Goal: Task Accomplishment & Management: Complete application form

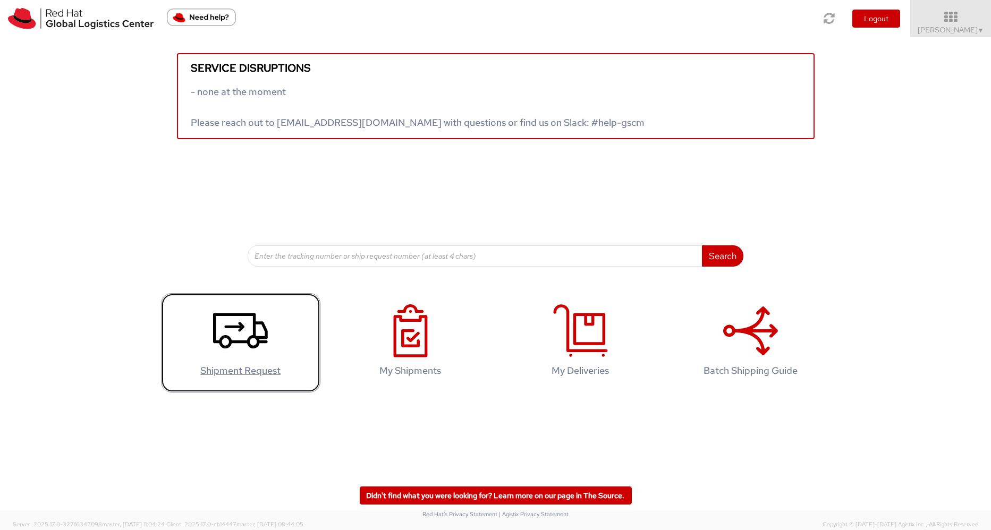
click at [250, 359] on agx-glyph at bounding box center [240, 355] width 55 height 10
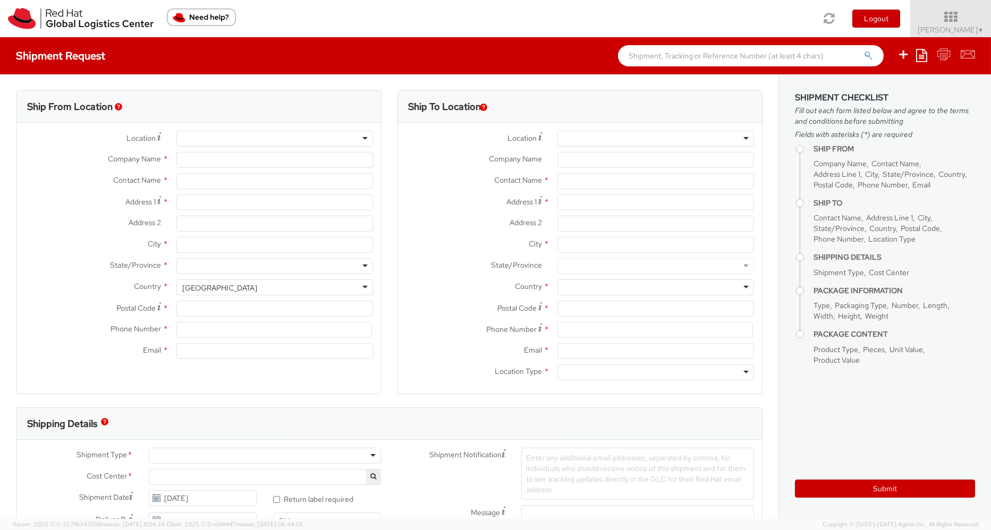
select select "757"
select select
type input "Red Hat, Inc."
type input "[PERSON_NAME]"
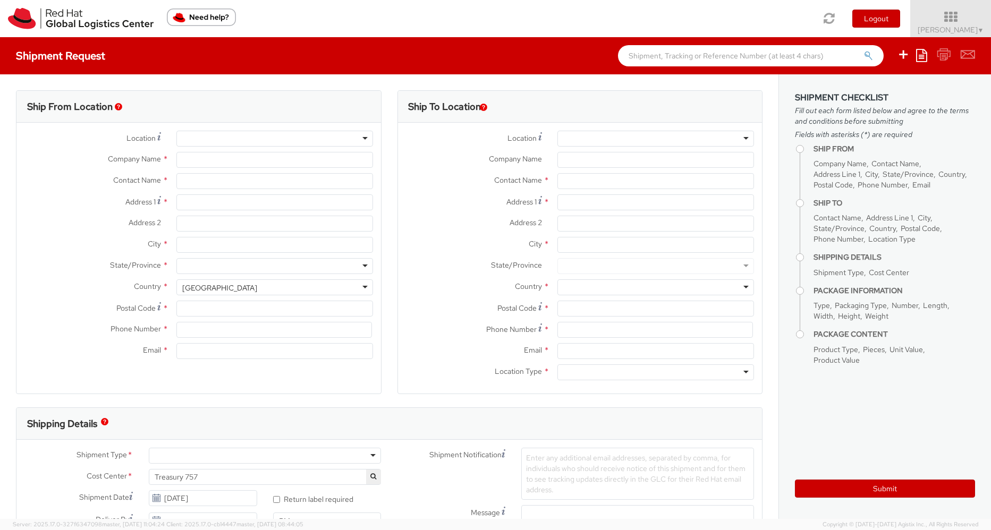
type input "[STREET_ADDRESS]"
type input "RALEIGH"
type input "27601"
type input "19193013243"
type input "[EMAIL_ADDRESS][DOMAIN_NAME]"
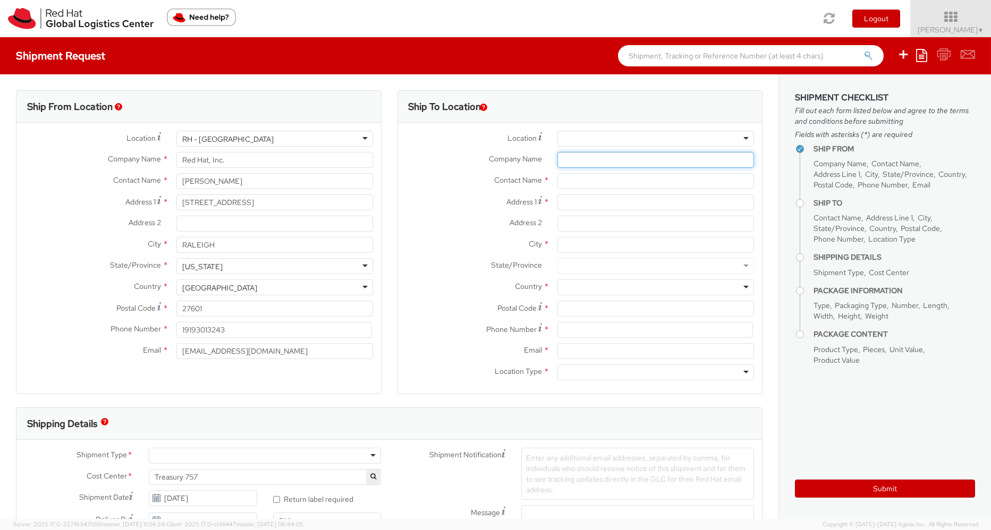
click at [569, 160] on input "Company Name *" at bounding box center [655, 160] width 197 height 16
type input "Red Hat"
type input "[PERSON_NAME]"
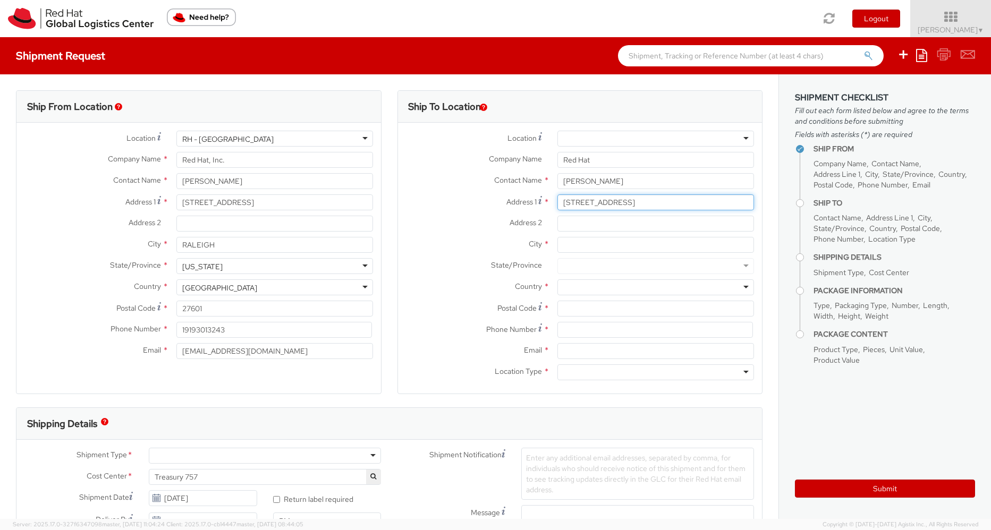
type input "[STREET_ADDRESS]"
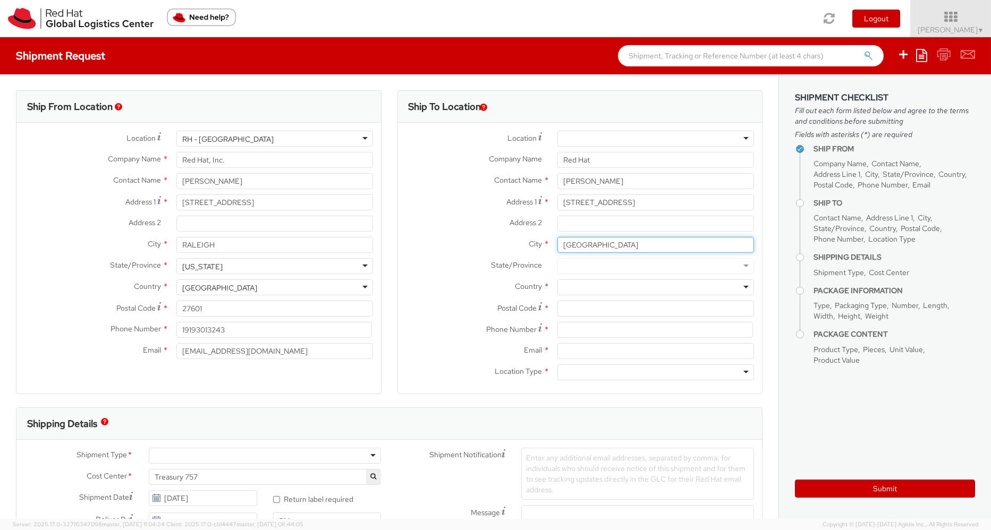
type input "[GEOGRAPHIC_DATA]"
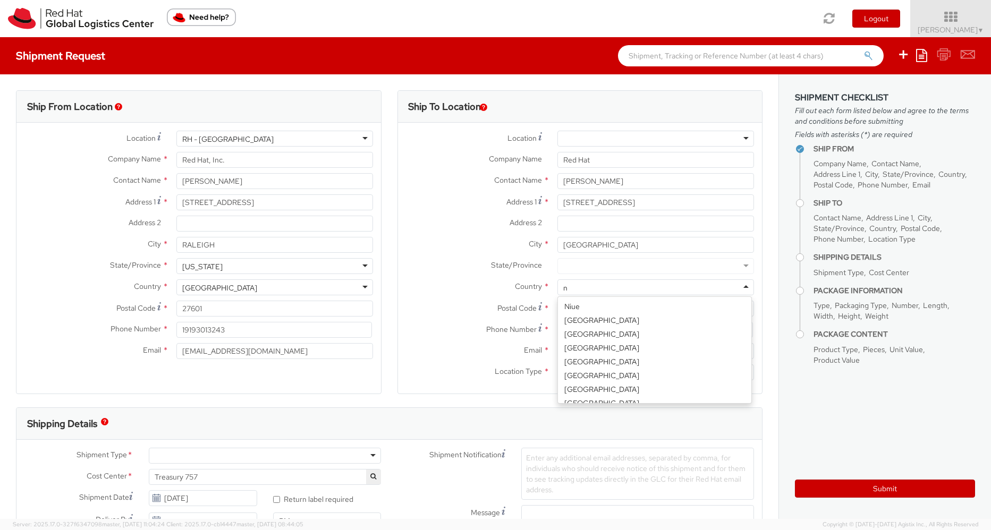
scroll to position [1199, 0]
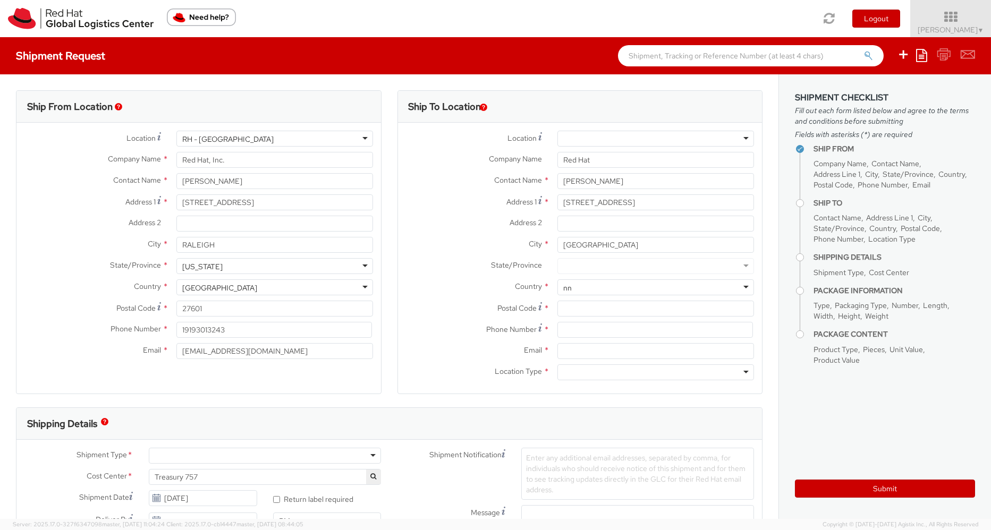
type input "n"
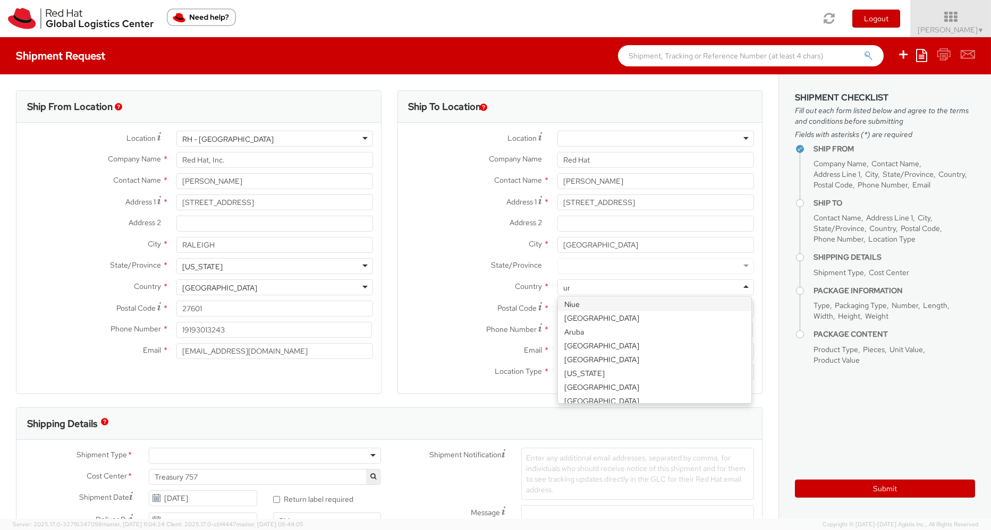
scroll to position [0, 0]
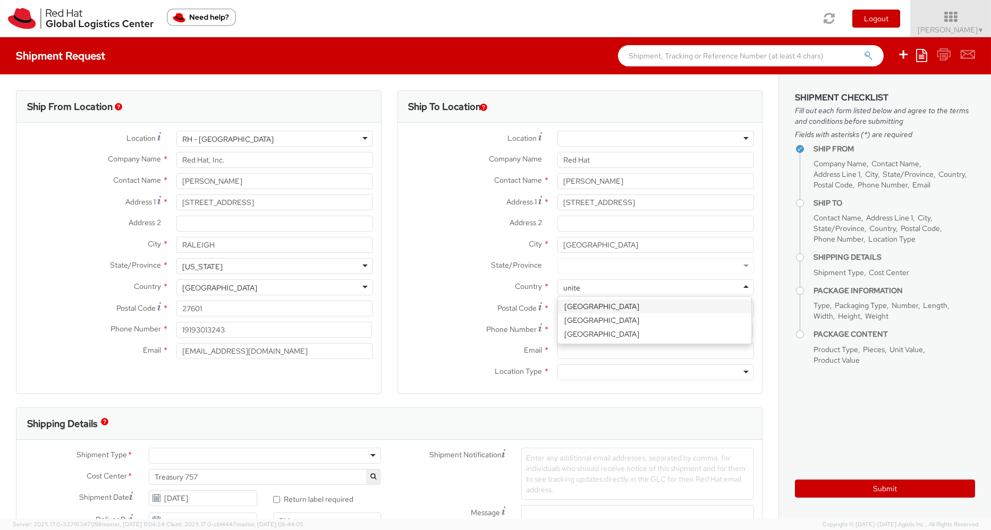
type input "united"
click at [571, 270] on div at bounding box center [655, 266] width 197 height 16
type input "north"
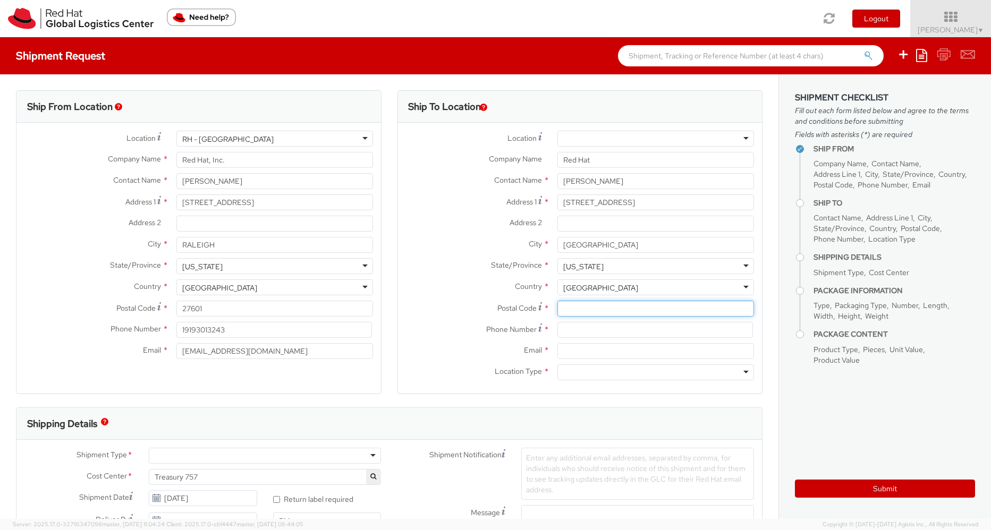
click at [564, 308] on input "Postal Code *" at bounding box center [655, 309] width 197 height 16
type input "27571"
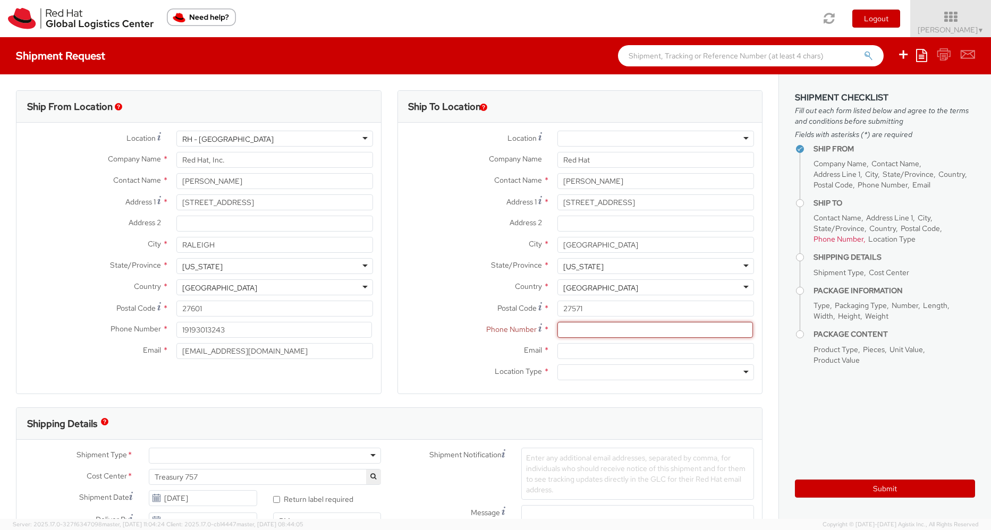
click at [591, 332] on input at bounding box center [655, 330] width 196 height 16
click at [569, 351] on input "Email *" at bounding box center [655, 351] width 197 height 16
type input "[EMAIL_ADDRESS][DOMAIN_NAME]"
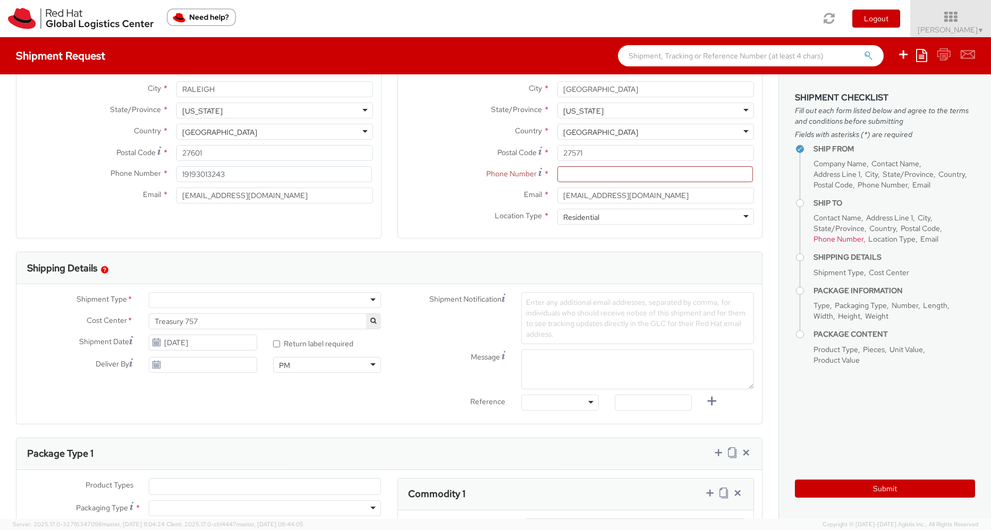
scroll to position [159, 0]
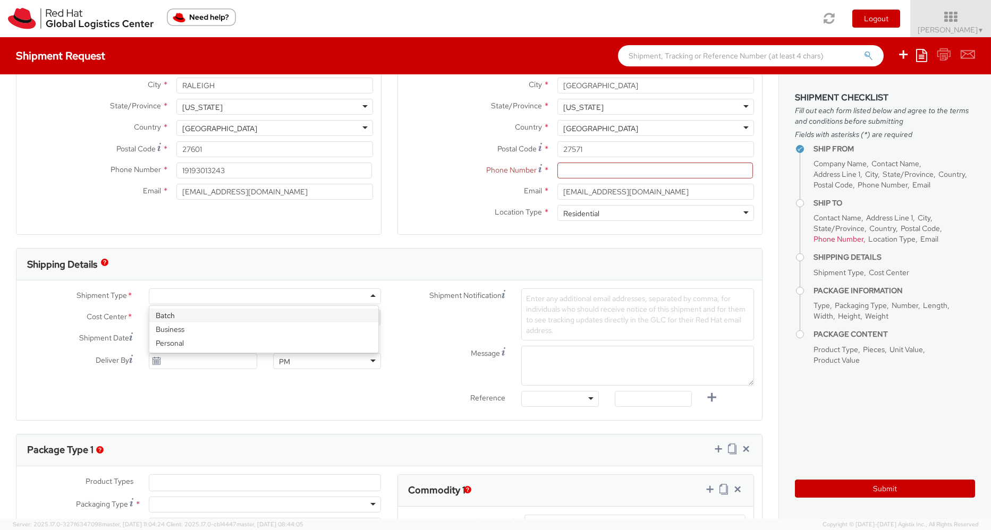
click at [357, 293] on div at bounding box center [265, 297] width 233 height 16
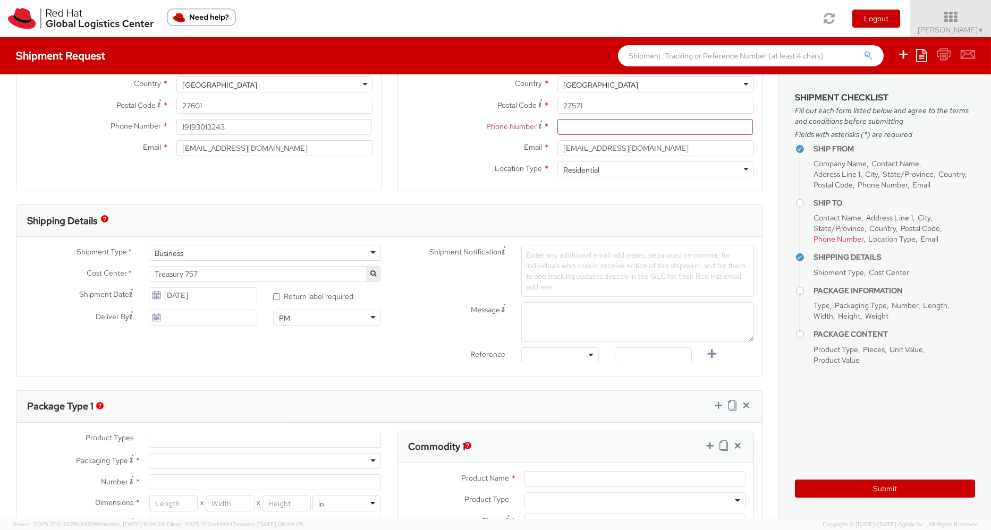
scroll to position [319, 0]
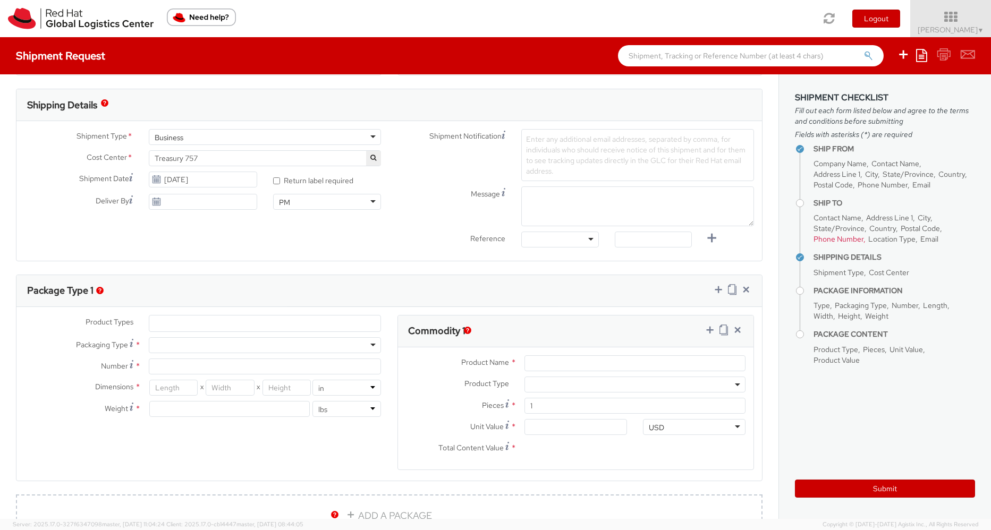
click at [192, 343] on div at bounding box center [265, 345] width 233 height 16
type input "1"
type input "9.5"
type input "12.5"
type input "0.25"
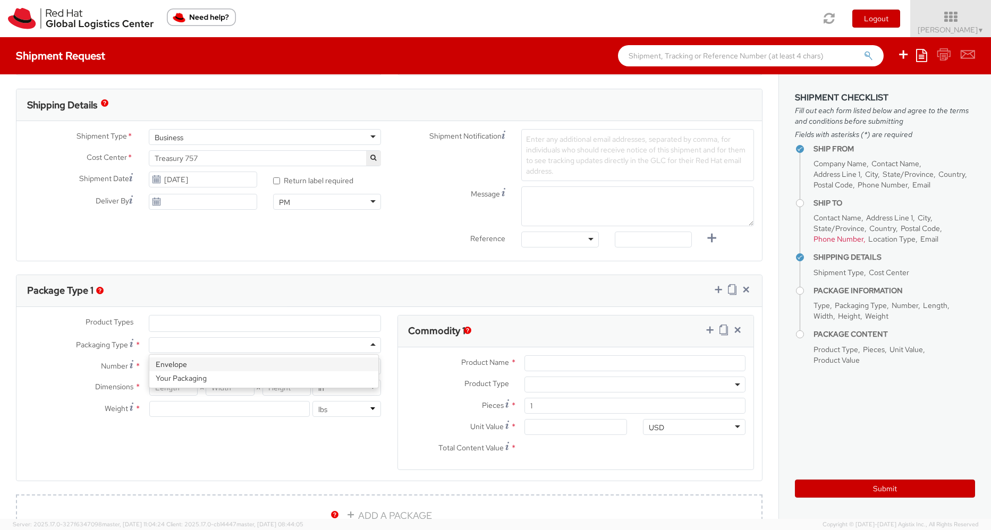
type input "1"
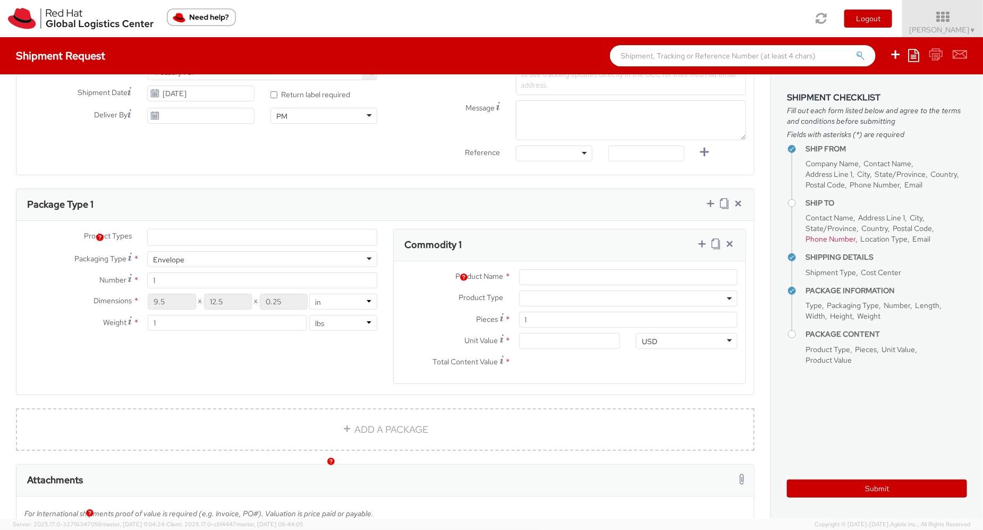
scroll to position [372, 0]
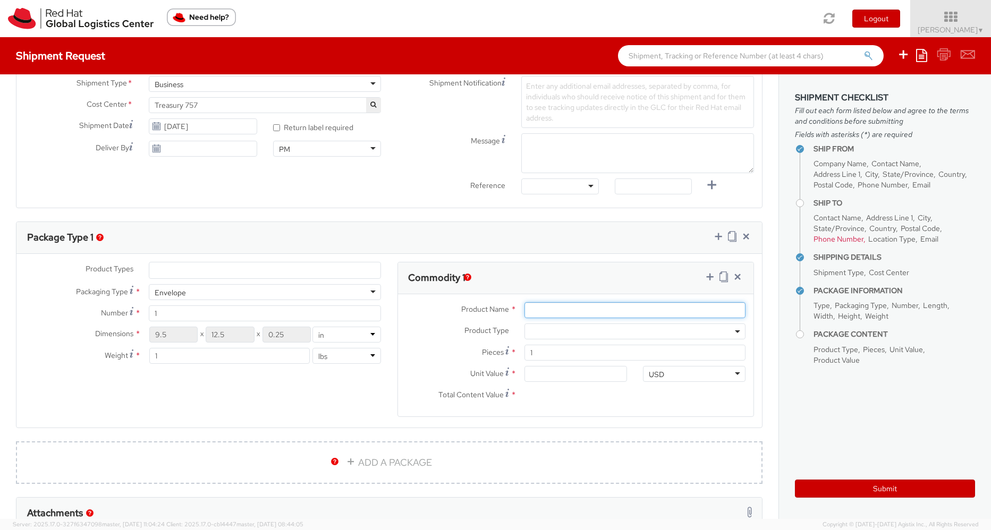
click at [538, 309] on input "Product Name *" at bounding box center [634, 310] width 221 height 16
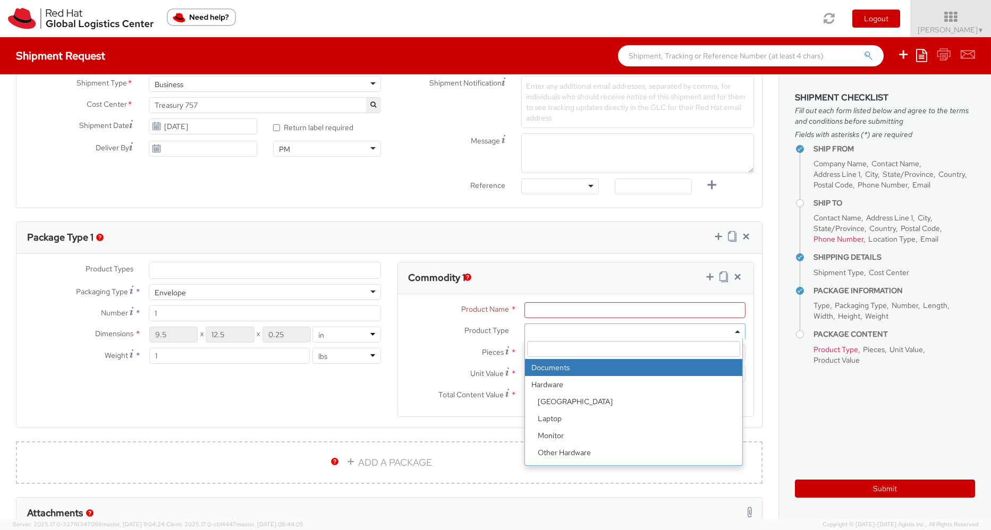
click at [528, 331] on span at bounding box center [634, 332] width 221 height 16
select select "DOCUMENT"
type input "Documents"
type input "1.00"
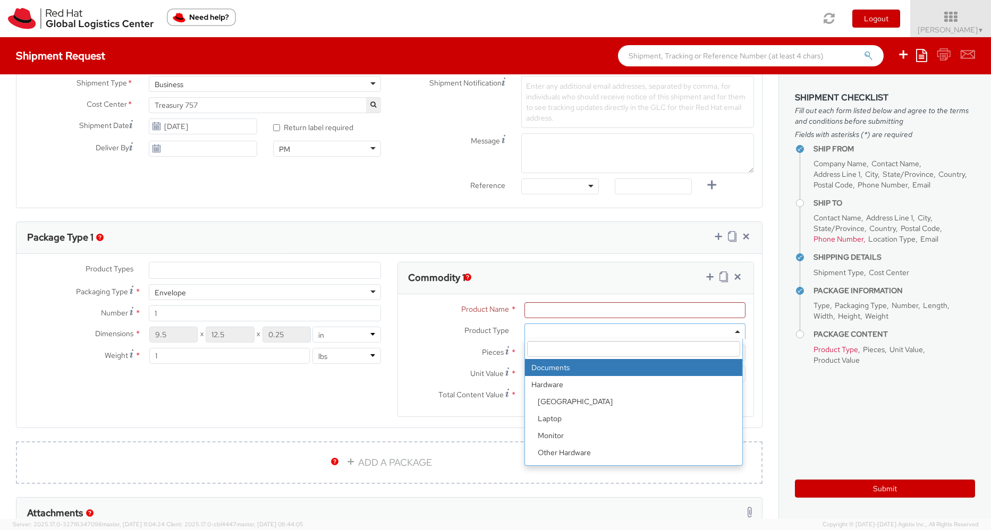
type input "1.00"
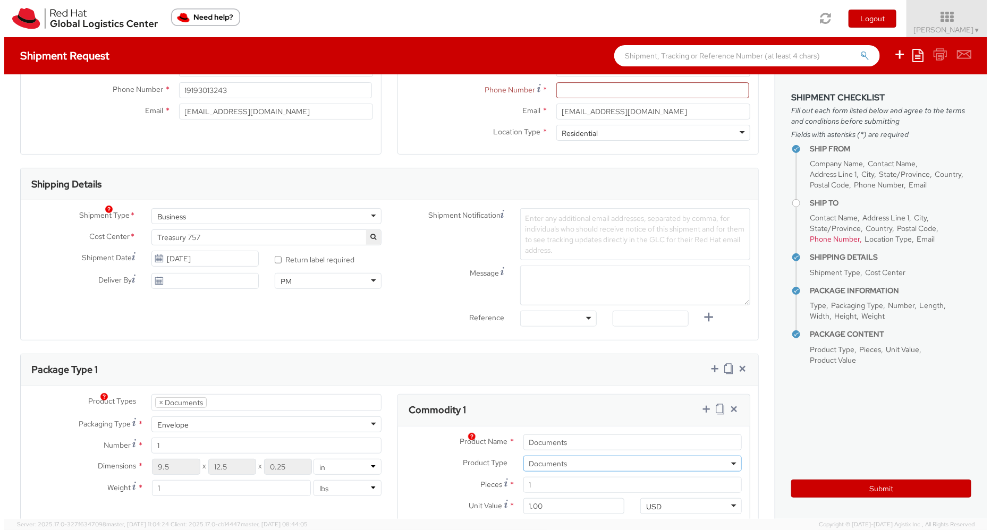
scroll to position [213, 0]
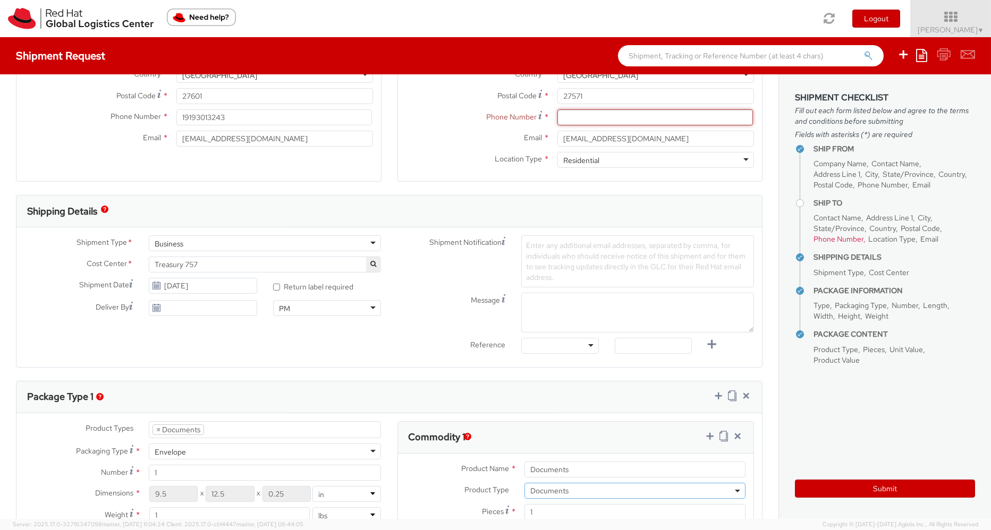
click at [565, 120] on input at bounding box center [655, 117] width 196 height 16
type input "[PHONE_NUMBER]"
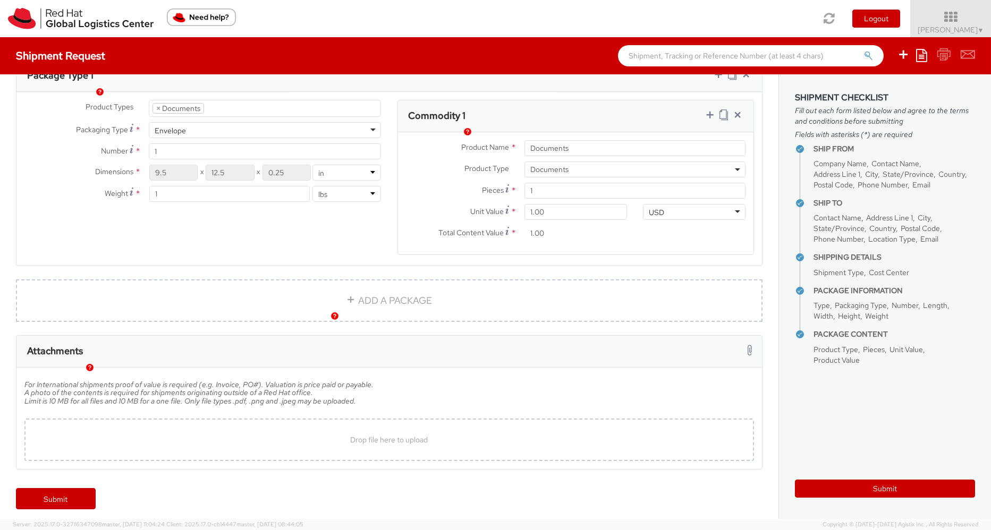
scroll to position [540, 0]
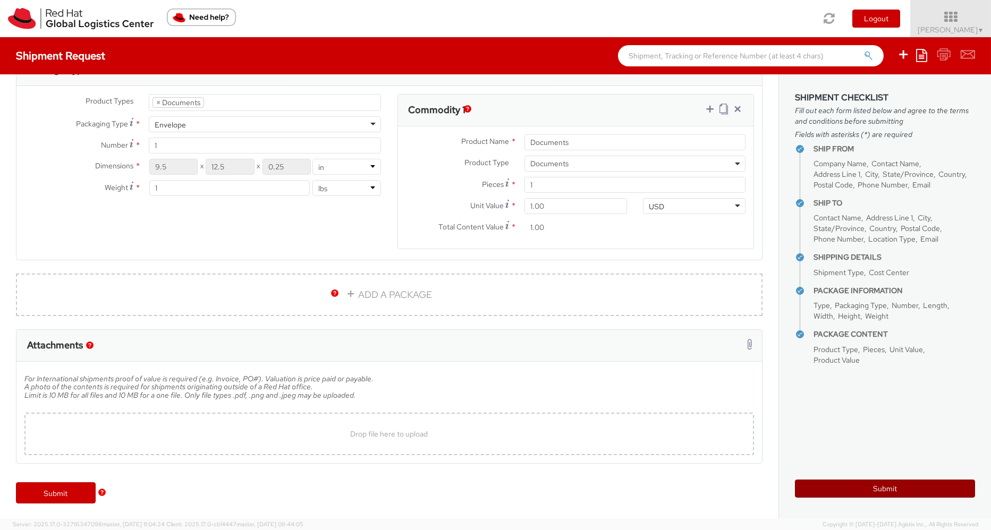
click at [861, 481] on button "Submit" at bounding box center [885, 489] width 180 height 18
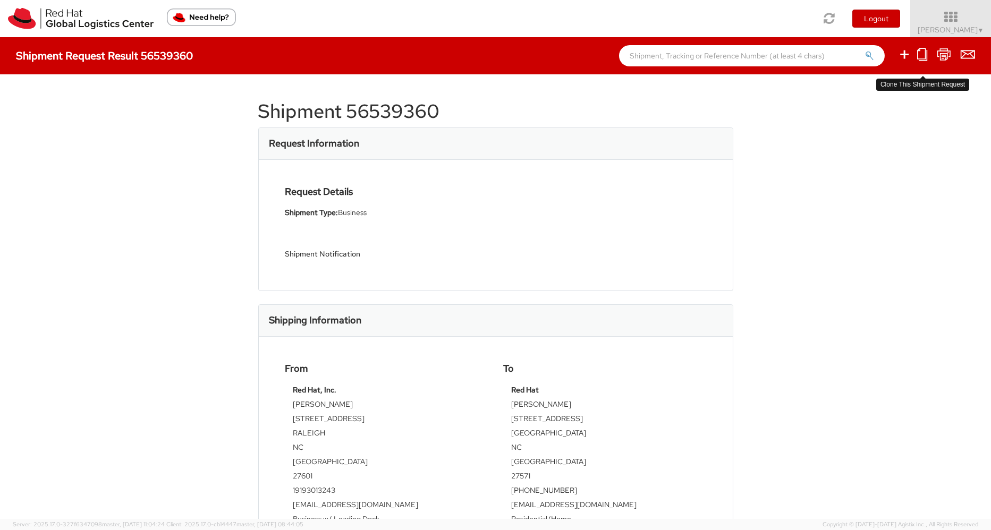
click at [923, 51] on icon at bounding box center [922, 54] width 10 height 13
select select
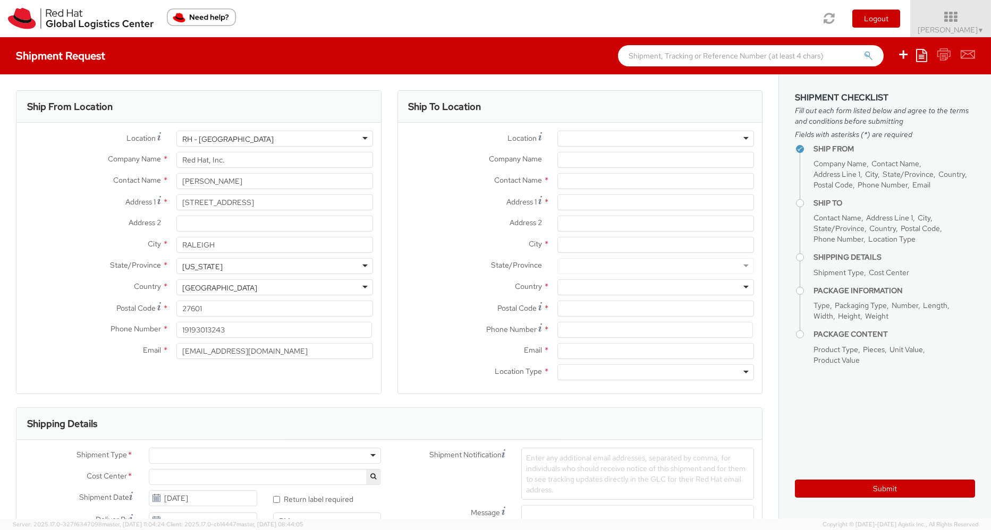
type input "Red Hat"
type input "[PERSON_NAME]"
type input "[STREET_ADDRESS]"
type input "[GEOGRAPHIC_DATA]"
type input "27571"
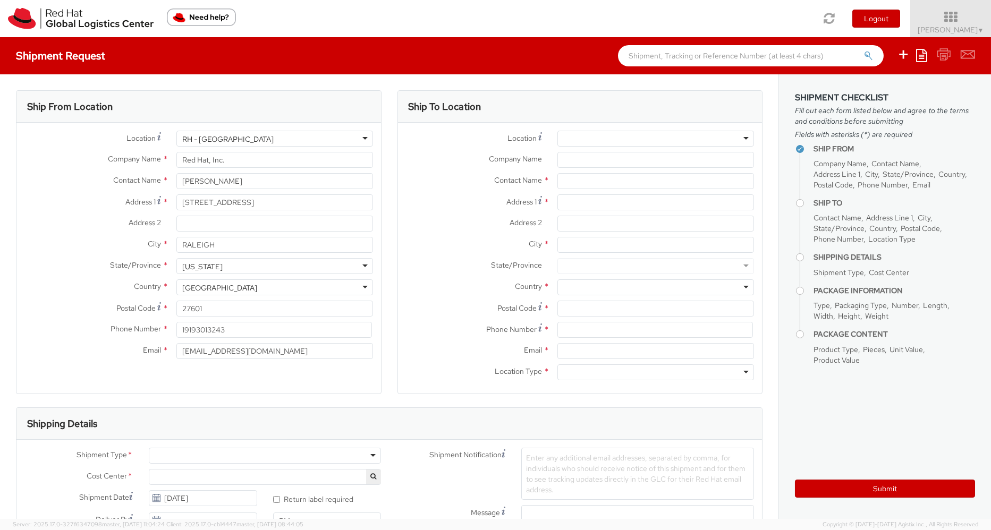
type input "[PHONE_NUMBER]"
type input "[EMAIL_ADDRESS][DOMAIN_NAME]"
select select "DOCUMENT"
type input "1"
type input "9.5"
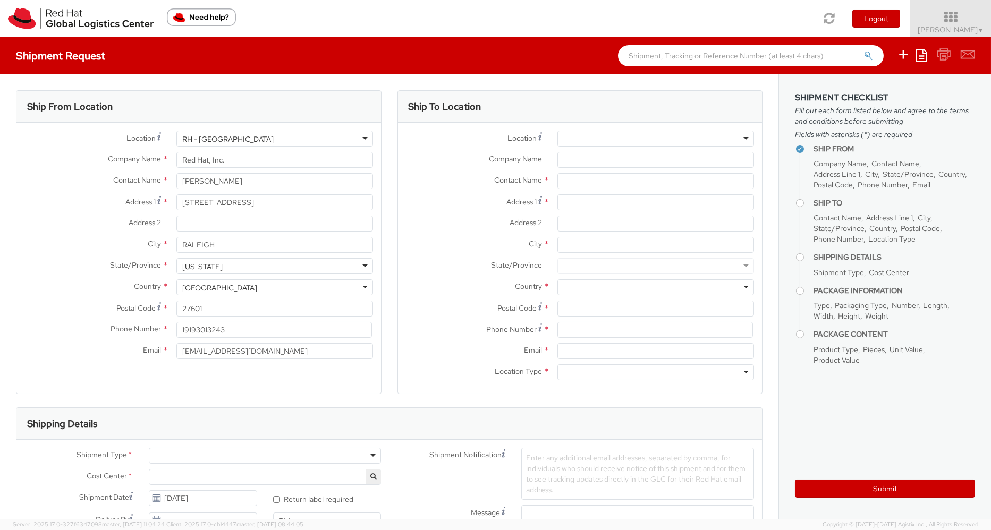
type input "12.5"
type input "0.25"
type input "1"
type input "Documents"
select select "DOCUMENT"
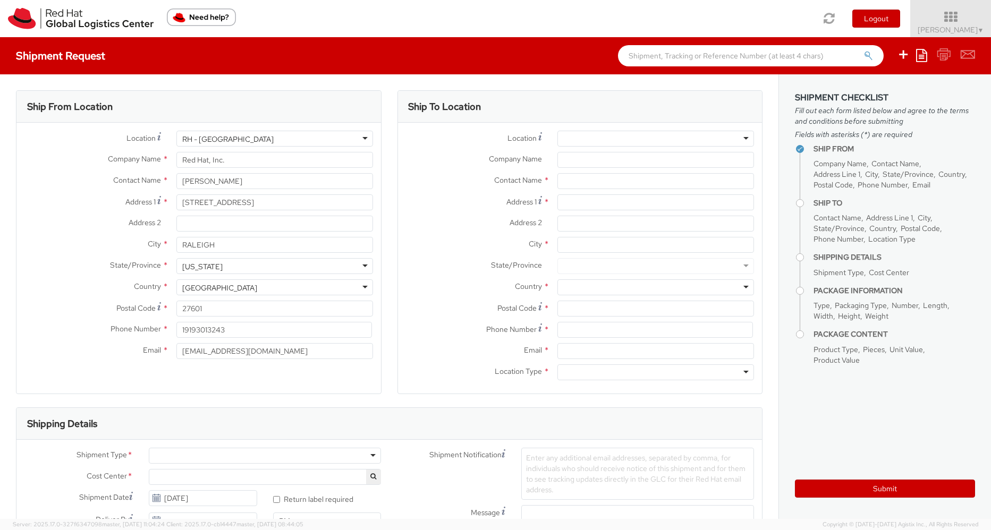
type input "1.00"
select select "757"
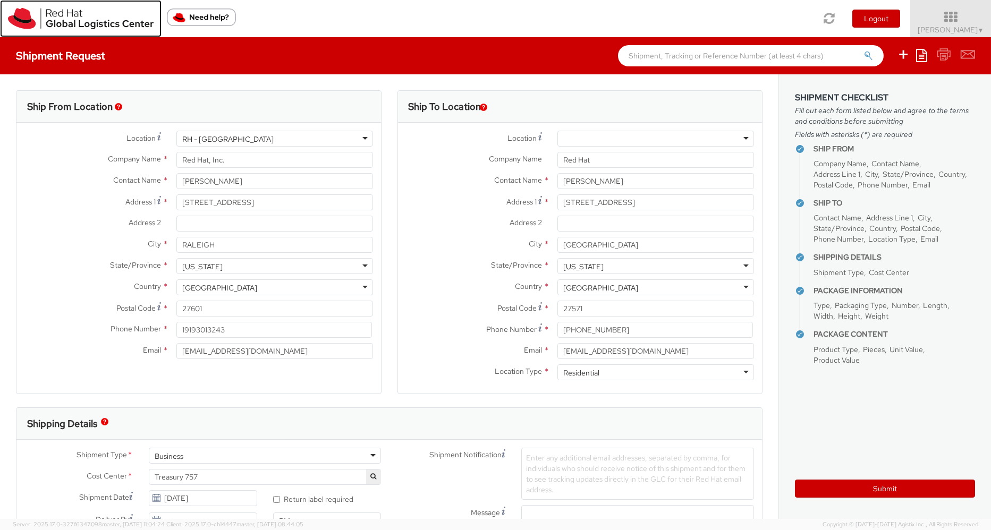
click at [58, 11] on img at bounding box center [81, 18] width 146 height 21
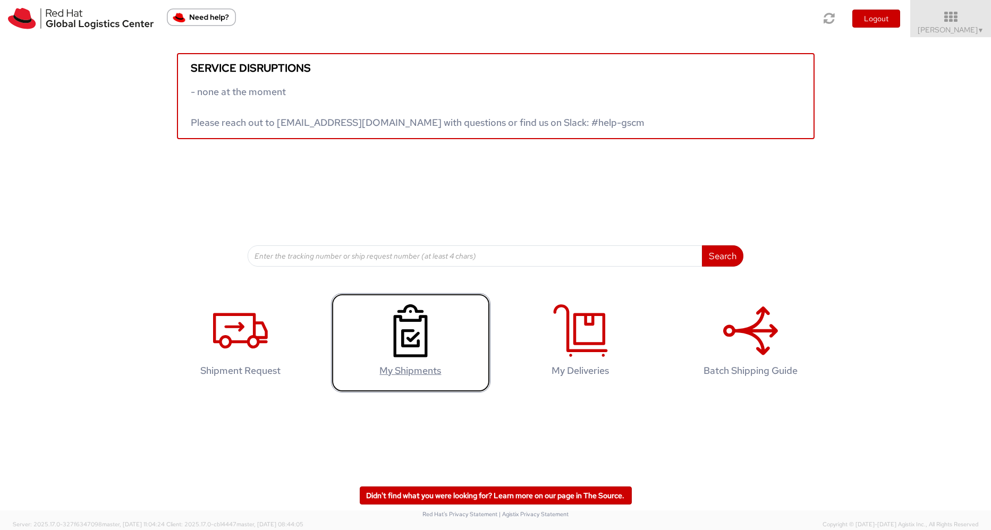
click at [421, 347] on icon at bounding box center [410, 330] width 55 height 53
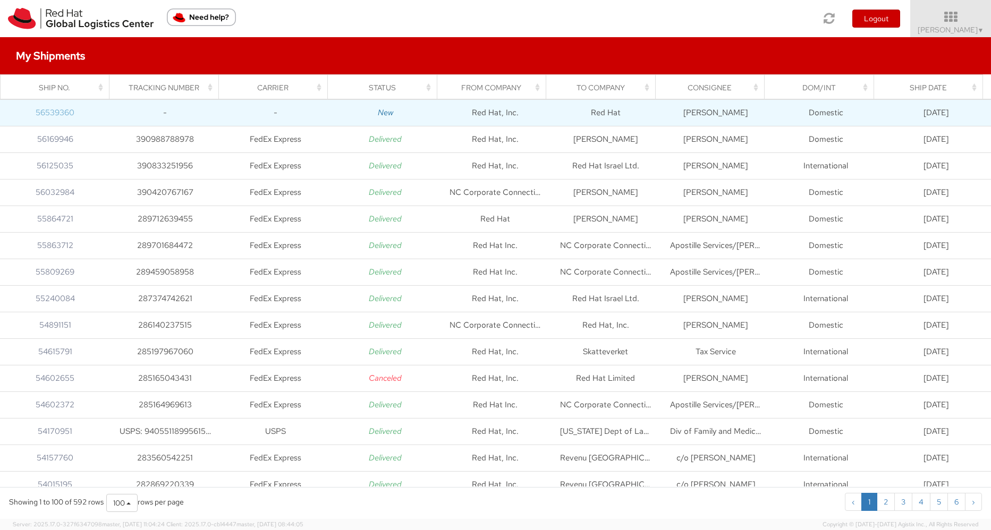
click at [53, 110] on link "56539360" at bounding box center [55, 112] width 39 height 11
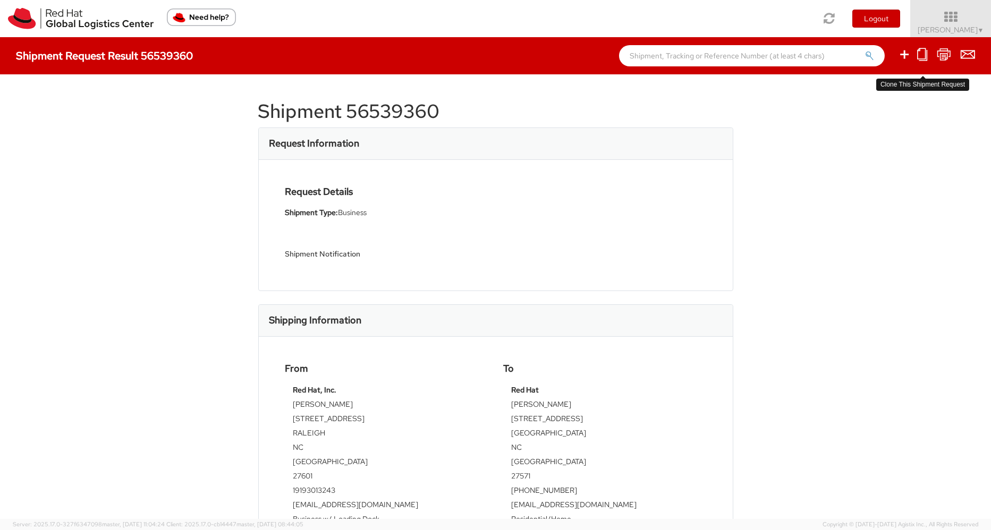
click at [920, 54] on icon at bounding box center [922, 54] width 10 height 13
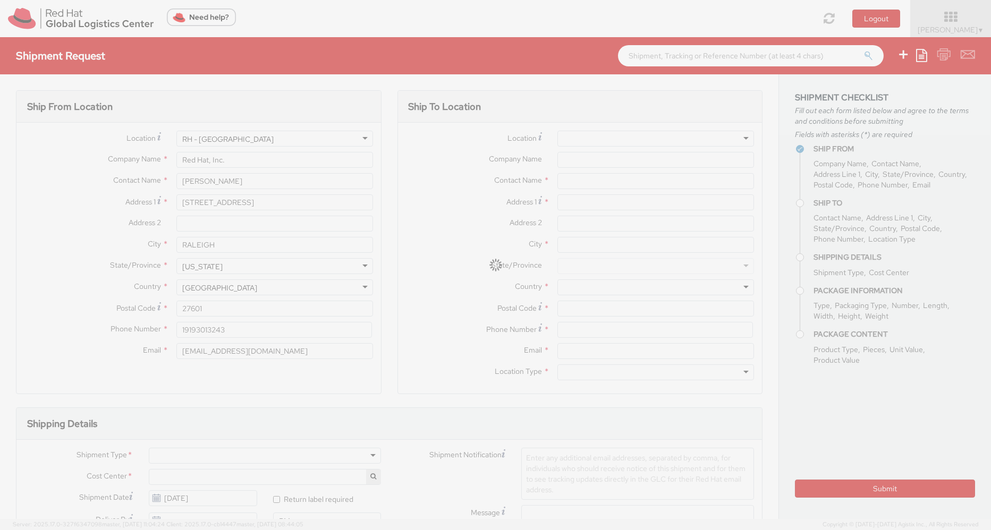
type input "Red Hat"
type input "[PERSON_NAME]"
type input "[STREET_ADDRESS]"
type input "[GEOGRAPHIC_DATA]"
type input "27571"
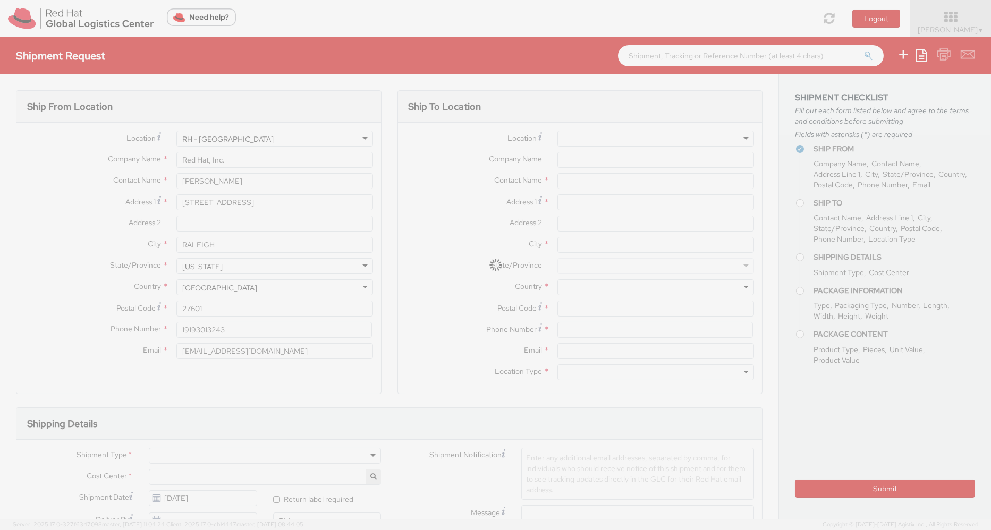
type input "[PHONE_NUMBER]"
type input "[EMAIL_ADDRESS][DOMAIN_NAME]"
type input "1"
type input "9.5"
type input "12.5"
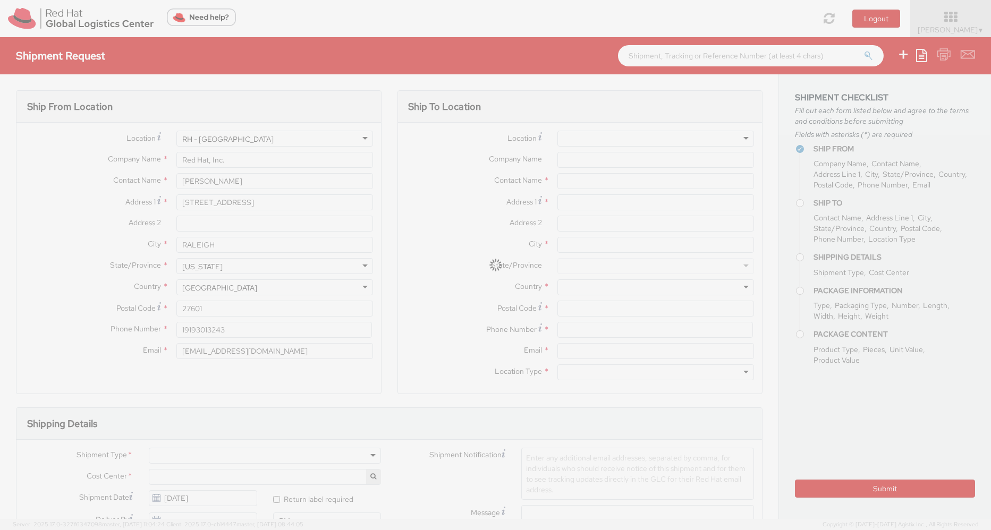
type input "0.25"
type input "1"
type input "Documents"
type input "1.00"
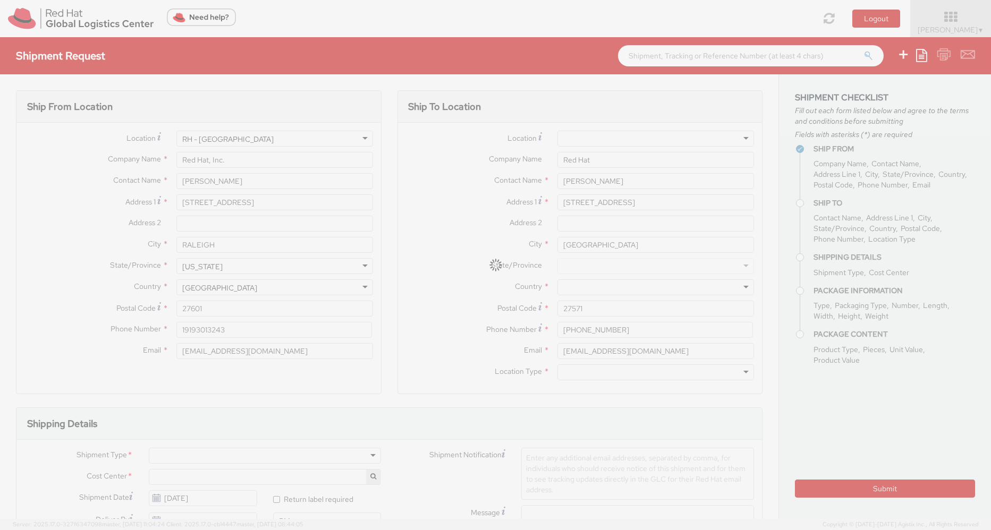
select select "757"
select select "DOCUMENT"
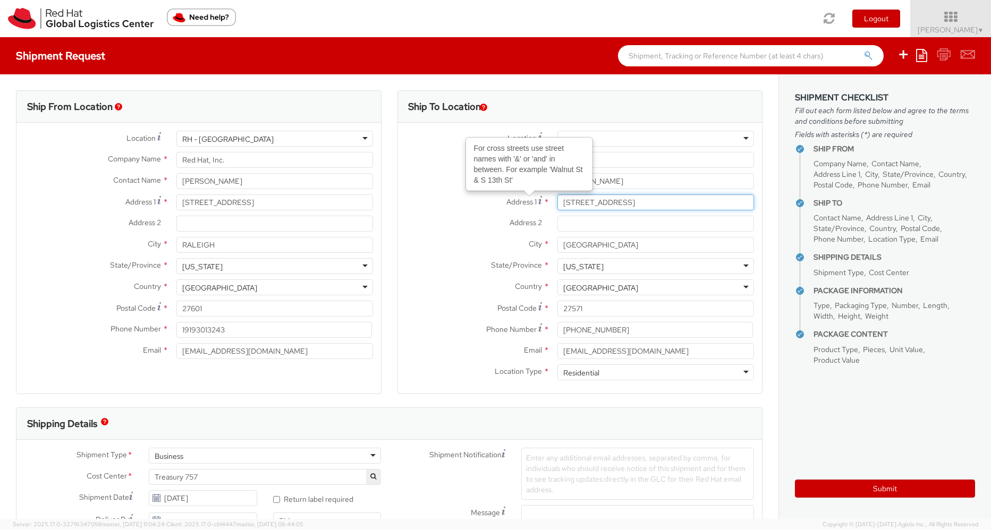
drag, startPoint x: 589, startPoint y: 209, endPoint x: 527, endPoint y: 205, distance: 62.3
click at [527, 205] on div "Address 1 For cross streets use street names with '&' or 'and' in between. For …" at bounding box center [580, 202] width 365 height 16
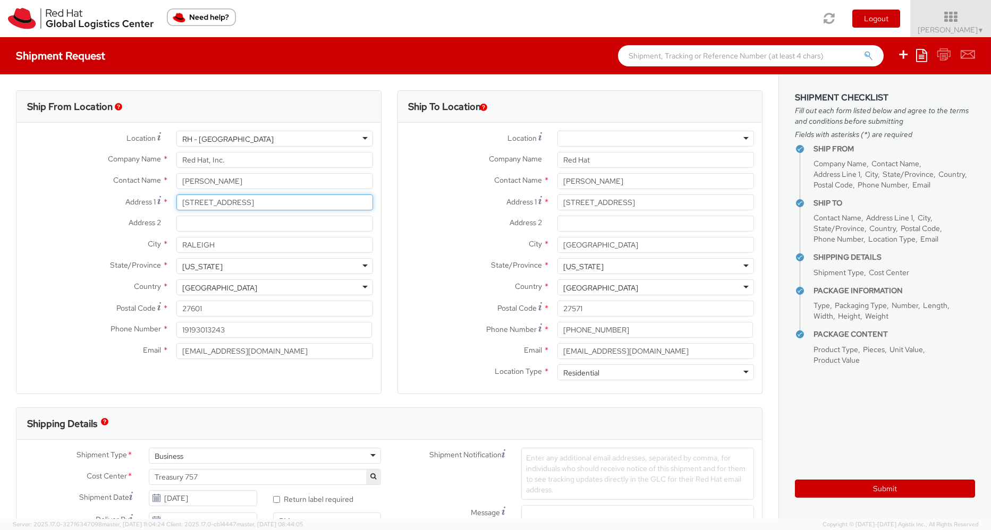
drag, startPoint x: 252, startPoint y: 204, endPoint x: 158, endPoint y: 202, distance: 94.1
click at [159, 202] on div "Address 1 * 100 East Davie Street" at bounding box center [198, 202] width 365 height 16
paste input "[STREET_ADDRESS]"
type input "[STREET_ADDRESS]"
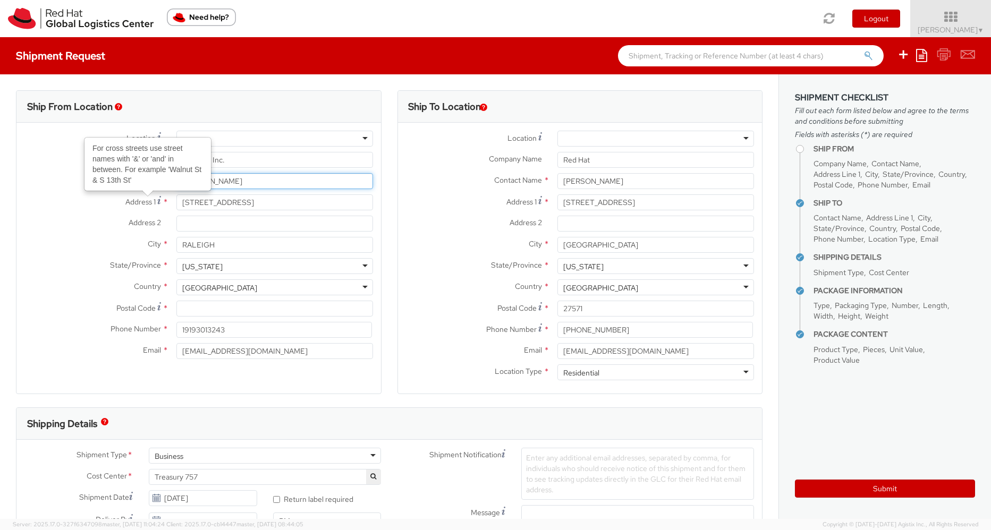
drag, startPoint x: 216, startPoint y: 180, endPoint x: 162, endPoint y: 180, distance: 54.2
click at [162, 180] on div "Location * RH - Amsterdam - MSO RH - Amsterdam Data Center RH - Ashburn Data Ce…" at bounding box center [198, 248] width 365 height 234
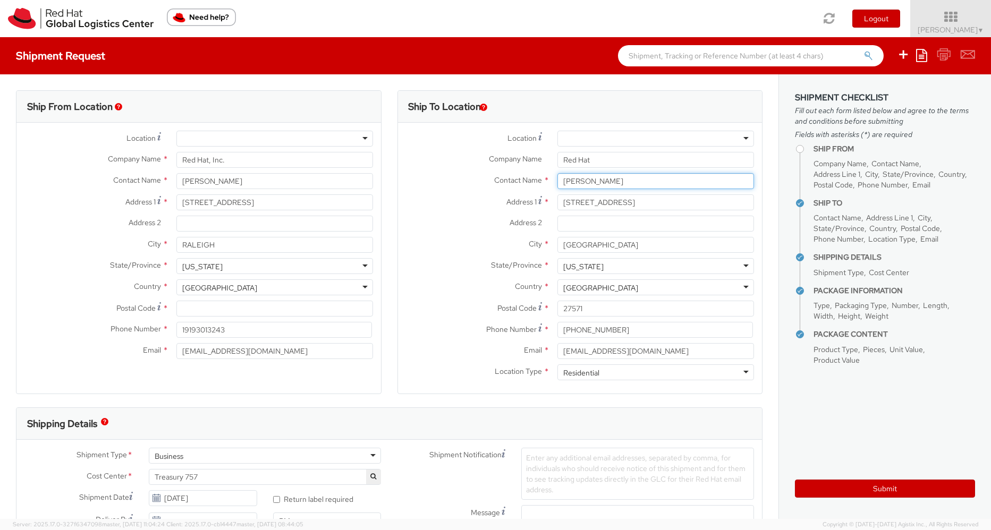
drag, startPoint x: 557, startPoint y: 182, endPoint x: 523, endPoint y: 182, distance: 34.0
click at [523, 182] on div "Contact Name * Natacha Diaz" at bounding box center [580, 181] width 365 height 16
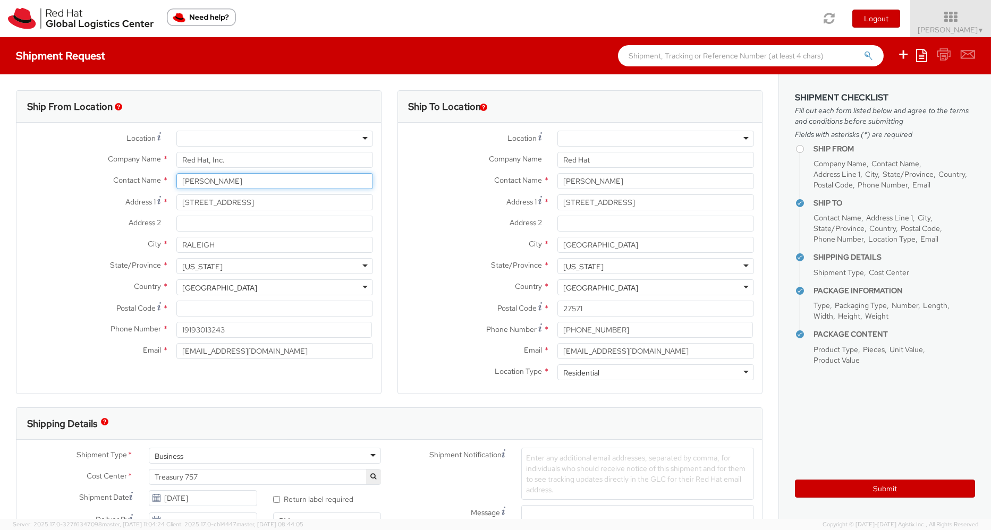
drag, startPoint x: 200, startPoint y: 182, endPoint x: 151, endPoint y: 179, distance: 49.0
click at [151, 179] on div "Contact Name * Amy Brooks" at bounding box center [198, 181] width 365 height 16
paste input "[PERSON_NAME]"
type input "[PERSON_NAME]"
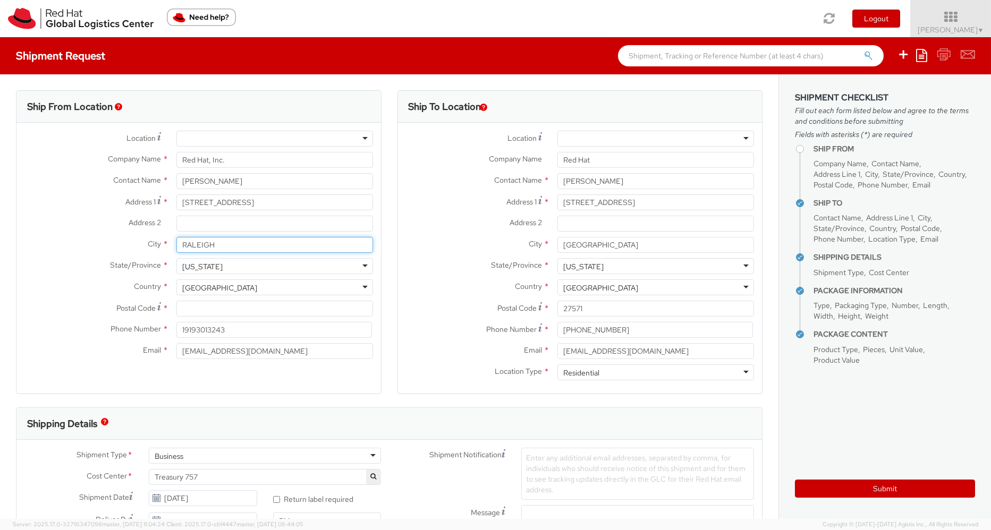
drag, startPoint x: 230, startPoint y: 246, endPoint x: 179, endPoint y: 244, distance: 50.5
click at [181, 244] on input "RALEIGH" at bounding box center [274, 245] width 197 height 16
type input "[GEOGRAPHIC_DATA]"
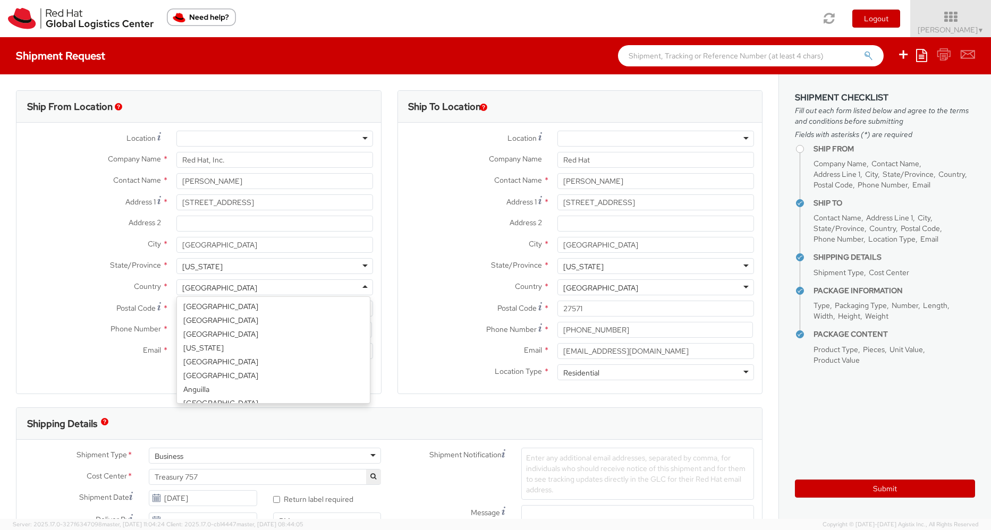
scroll to position [2675, 0]
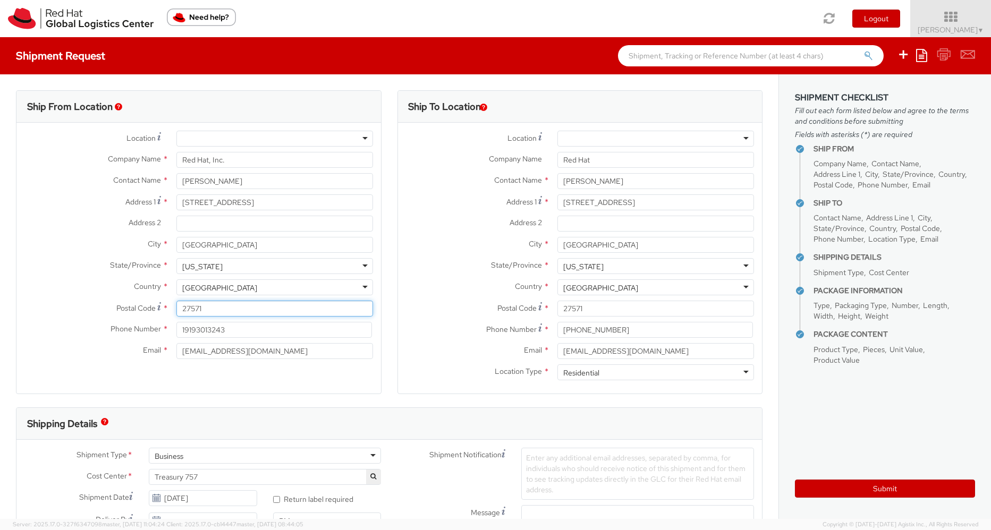
type input "27571"
type input "9194148830"
type input "[PERSON_NAME]"
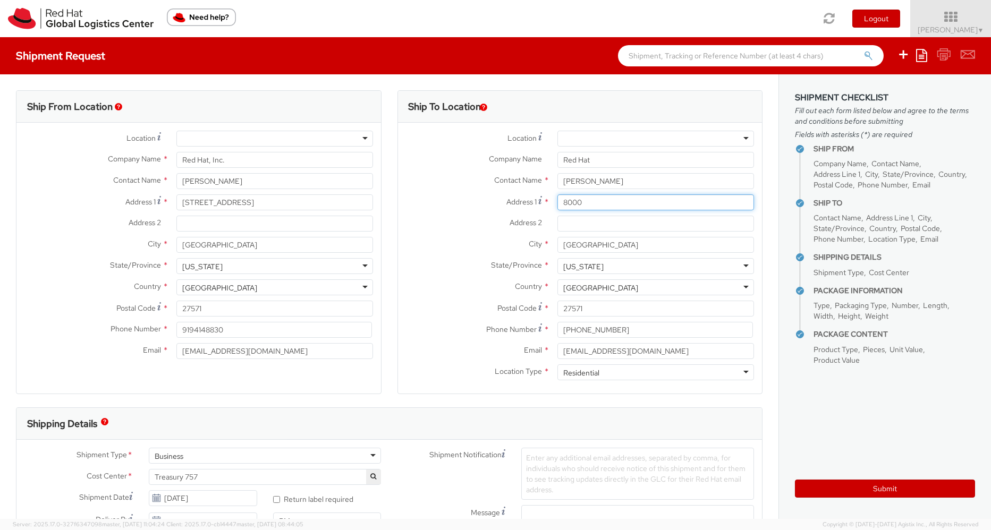
type input "8000 Thomasville Ct"
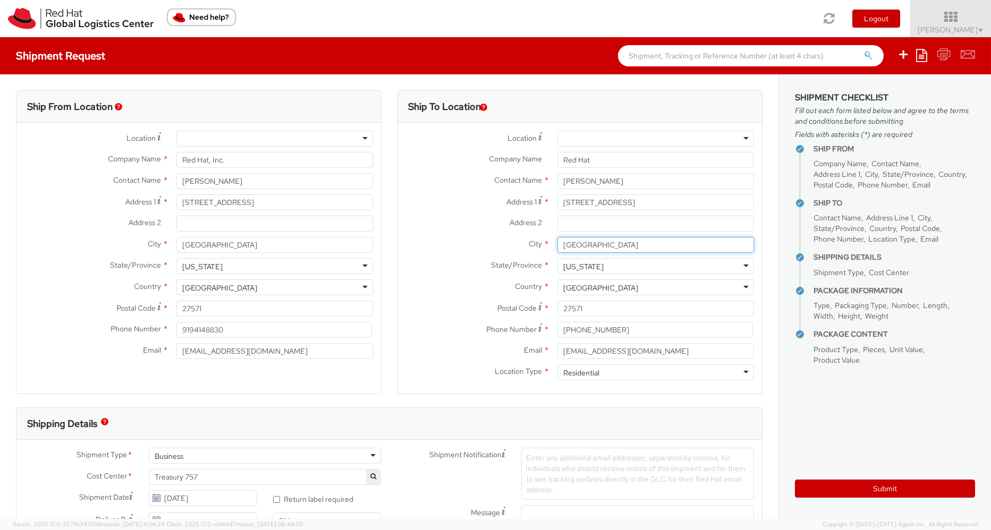
type input "Raleigh"
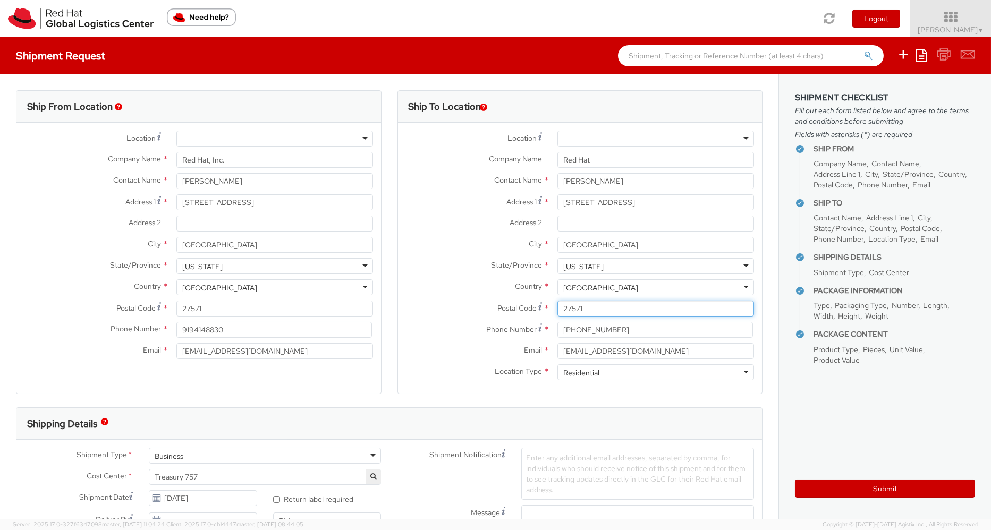
type input "27612"
type input "9194148830"
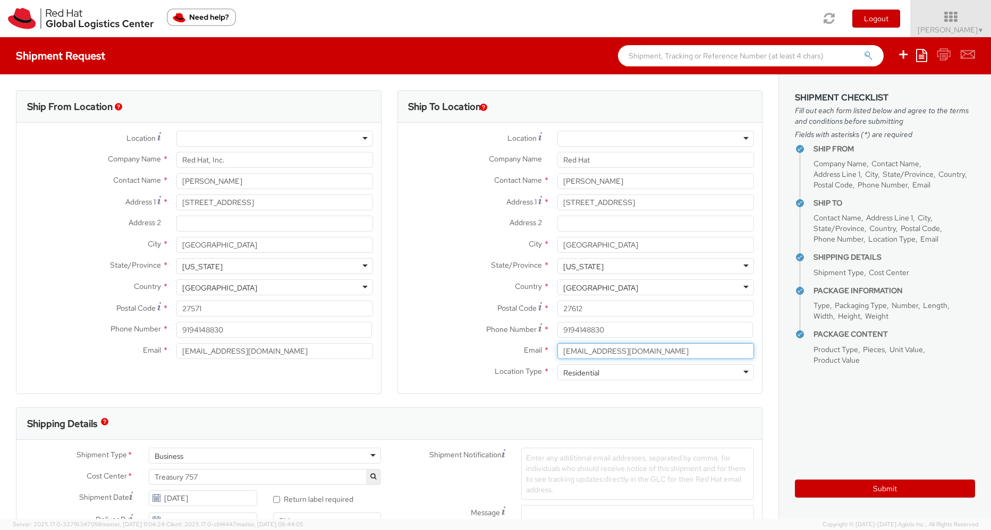
drag, startPoint x: 636, startPoint y: 354, endPoint x: 504, endPoint y: 354, distance: 131.8
click at [504, 354] on div "Email * amykbrooks76@gmail.com" at bounding box center [580, 351] width 365 height 16
type input "[EMAIL_ADDRESS][DOMAIN_NAME]"
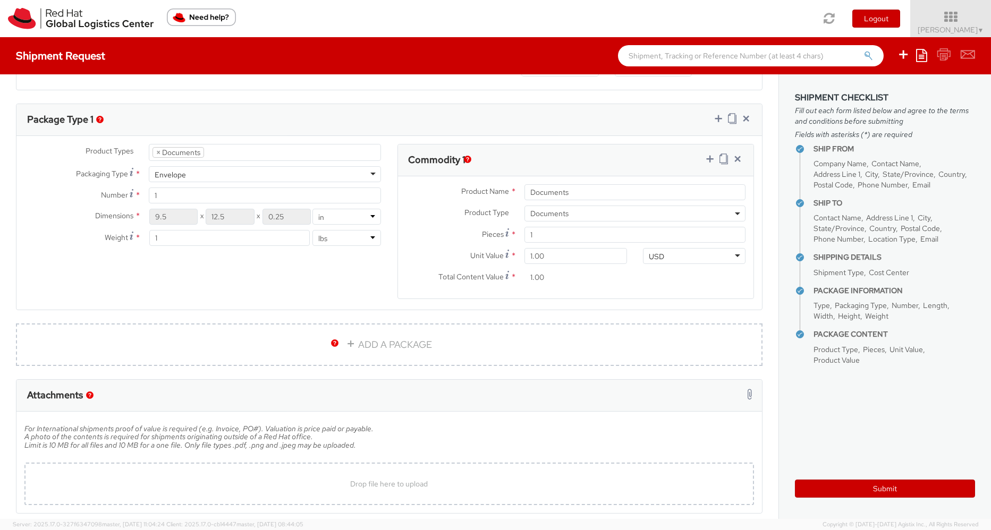
scroll to position [540, 0]
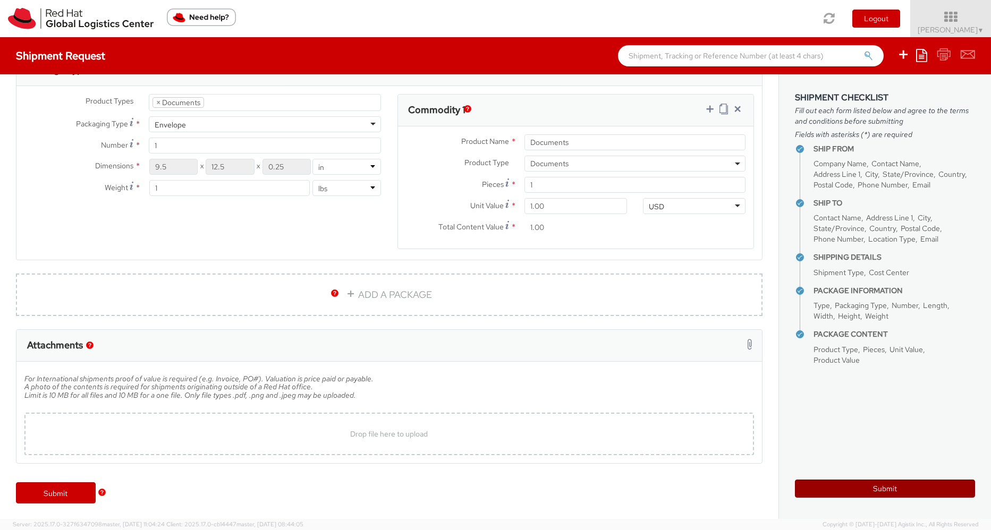
click at [893, 485] on button "Submit" at bounding box center [885, 489] width 180 height 18
